Goal: Information Seeking & Learning: Learn about a topic

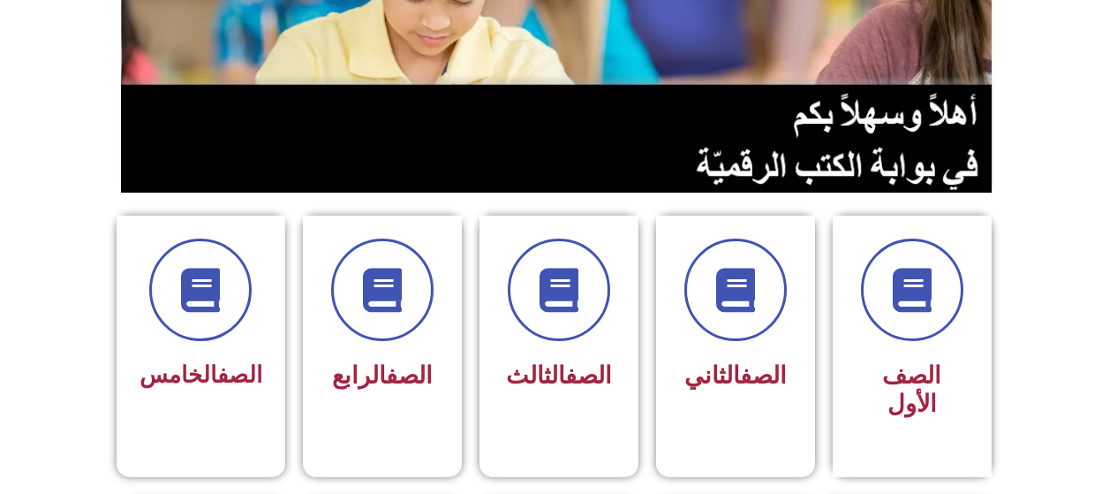
scroll to position [289, 0]
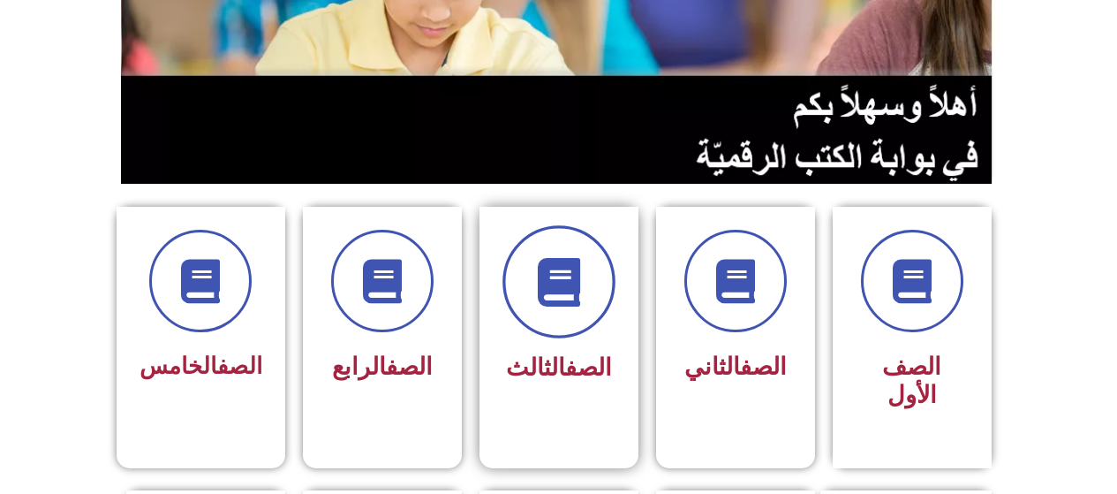
click at [558, 317] on span at bounding box center [559, 281] width 113 height 113
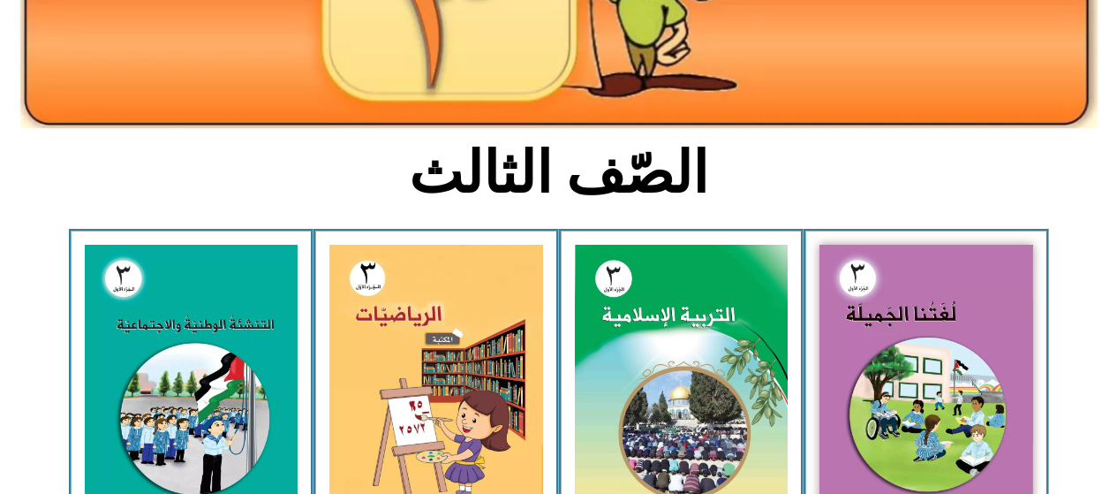
scroll to position [329, 0]
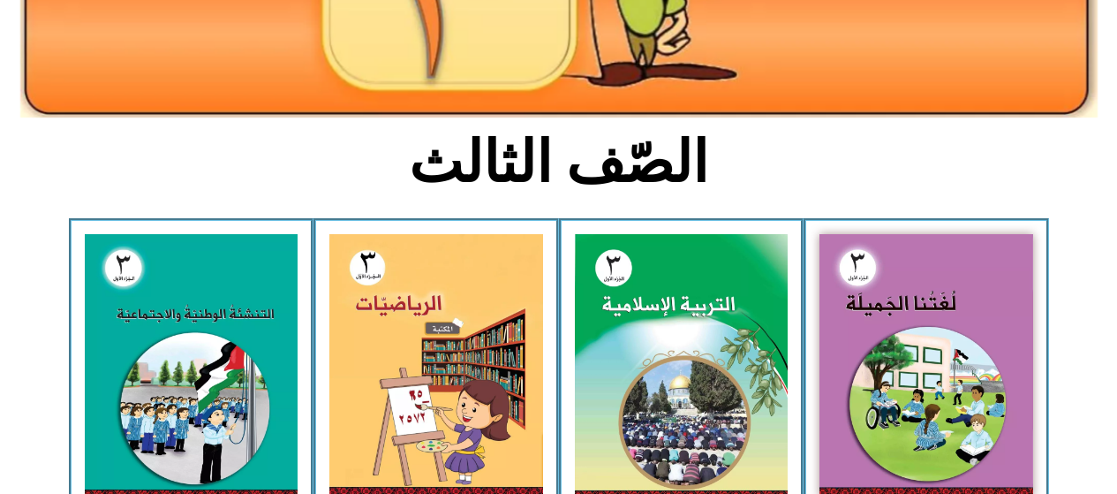
click at [892, 338] on img at bounding box center [927, 365] width 214 height 263
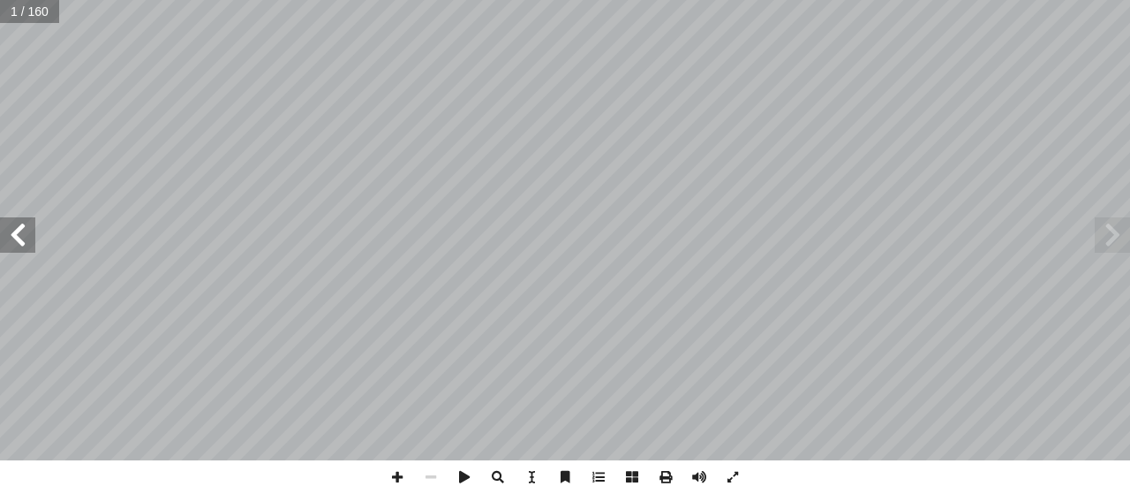
click at [40, 20] on input "text" at bounding box center [29, 11] width 59 height 23
type input "**"
click at [31, 241] on span at bounding box center [17, 234] width 35 height 35
click at [23, 240] on span at bounding box center [17, 234] width 35 height 35
